Goal: Transaction & Acquisition: Purchase product/service

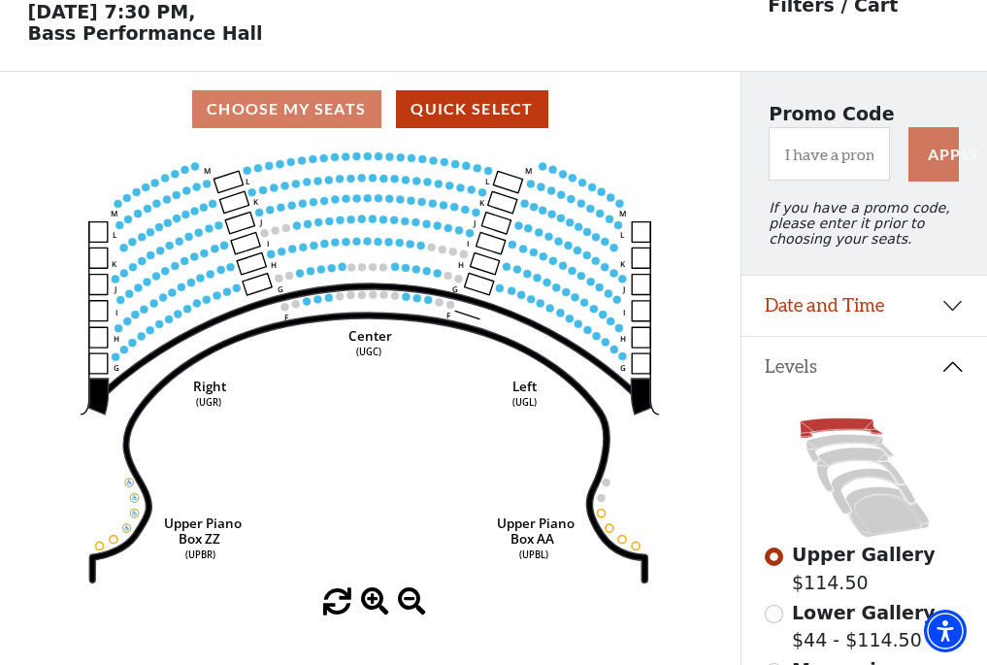
scroll to position [90, 0]
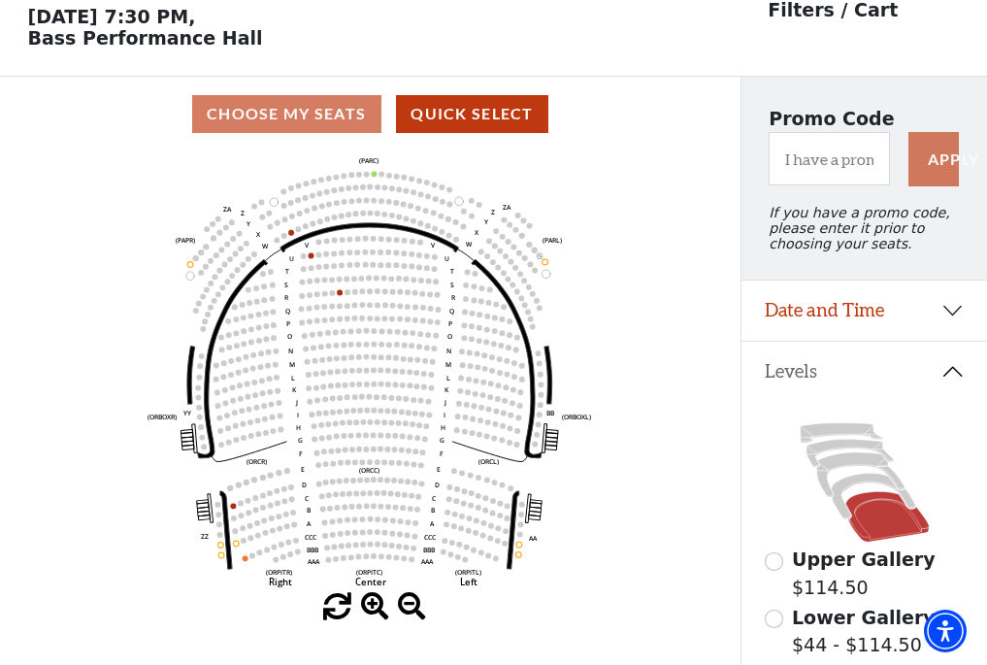
scroll to position [90, 0]
